Goal: Contribute content: Add original content to the website for others to see

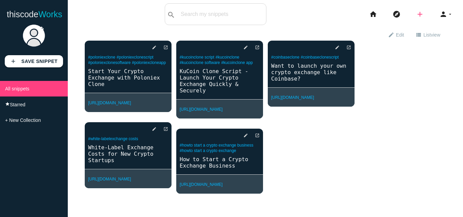
click at [416, 12] on icon "add" at bounding box center [420, 14] width 8 height 22
click at [431, 32] on link "link Link" at bounding box center [434, 29] width 47 height 17
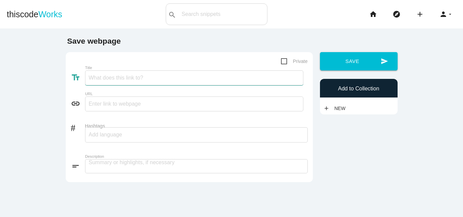
paste input "Launch a Crypto Exchange Like KuCoin with Clone Software"
click at [144, 80] on input "Title" at bounding box center [194, 77] width 218 height 15
type input "Launch a Crypto Exchange Like KuCoin with Clone Software"
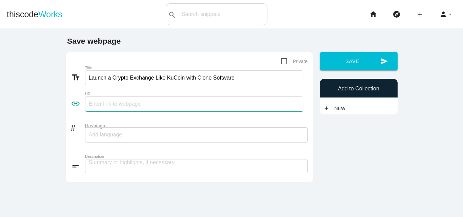
click at [127, 105] on input "text" at bounding box center [194, 104] width 218 height 15
click at [130, 109] on input "text" at bounding box center [194, 104] width 218 height 15
paste input "[URL][DOMAIN_NAME]"
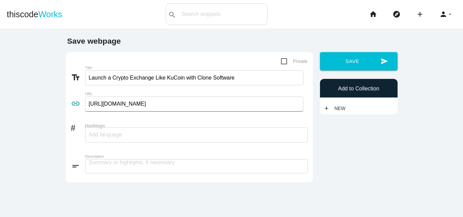
type input "[URL][DOMAIN_NAME]"
drag, startPoint x: 161, startPoint y: 80, endPoint x: 217, endPoint y: 78, distance: 55.9
click at [217, 78] on input "Launch a Crypto Exchange Like KuCoin with Clone Software" at bounding box center [194, 77] width 218 height 15
click at [136, 133] on div at bounding box center [196, 134] width 223 height 15
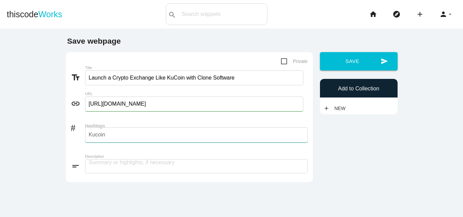
type input "Kucoin"
type input "C"
click at [136, 133] on div at bounding box center [196, 134] width 223 height 15
type input "Kucoin"
type input "Clon"
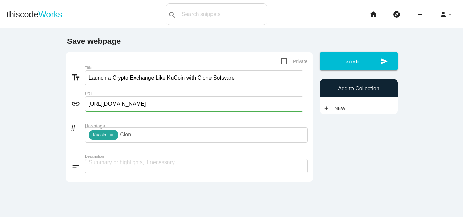
click at [107, 137] on icon "close" at bounding box center [110, 135] width 8 height 11
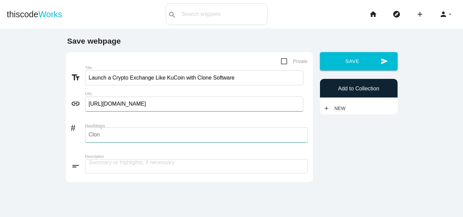
click at [107, 137] on input "Clon" at bounding box center [109, 135] width 41 height 14
type input "Kucoinclone"
type input "Kucoinclonesoftware"
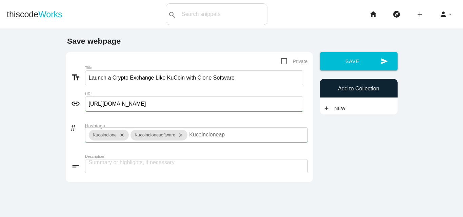
type input "Kucoincloneapp"
type input "u"
type input "kucoinclonescript"
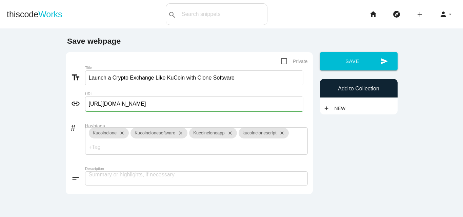
click at [125, 171] on label "Description" at bounding box center [174, 169] width 178 height 4
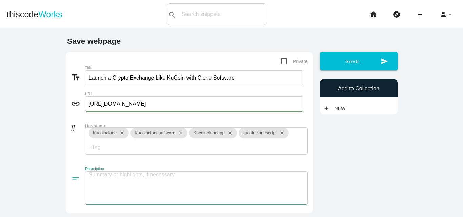
click at [126, 179] on textarea at bounding box center [196, 187] width 223 height 33
paste textarea "Looking for the fastest way to enter the crypto market? A KuCoin clone lets you…"
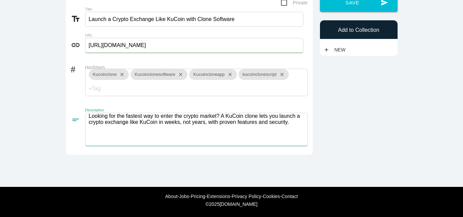
scroll to position [60, 0]
type textarea "Looking for the fastest way to enter the crypto market? A KuCoin clone lets you…"
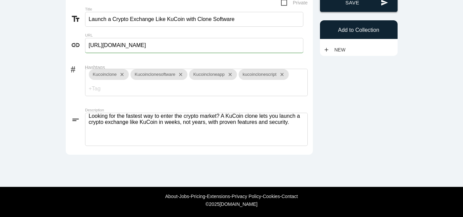
click at [344, 2] on button "send Save" at bounding box center [359, 3] width 78 height 18
